Goal: Find specific page/section: Find specific page/section

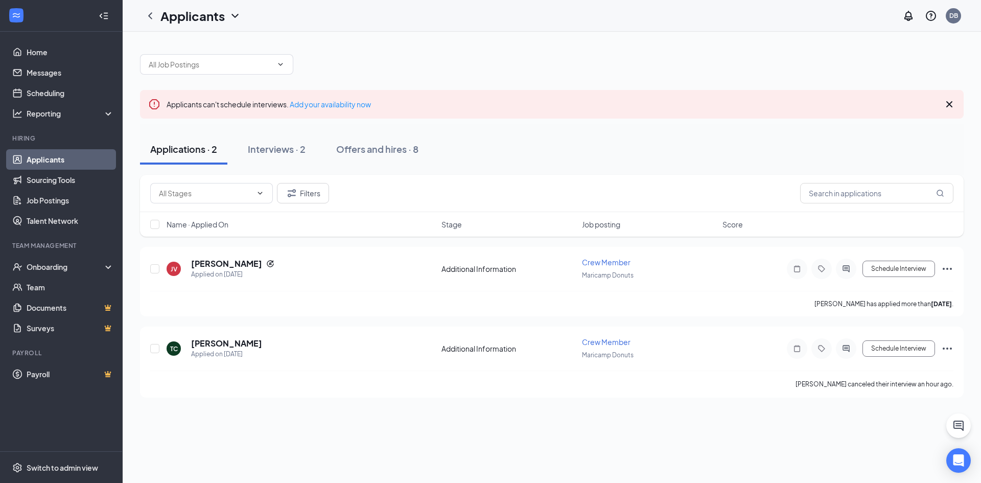
click at [49, 163] on link "Applicants" at bounding box center [70, 159] width 87 height 20
click at [292, 153] on div "Interviews · 2" at bounding box center [277, 149] width 58 height 13
